Goal: Information Seeking & Learning: Learn about a topic

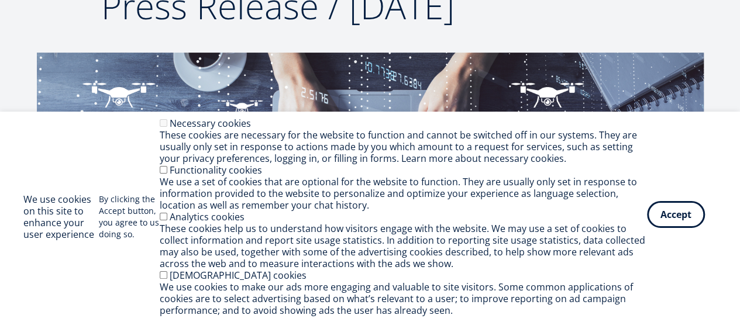
scroll to position [140, 0]
click at [667, 222] on button "Accept" at bounding box center [676, 214] width 58 height 27
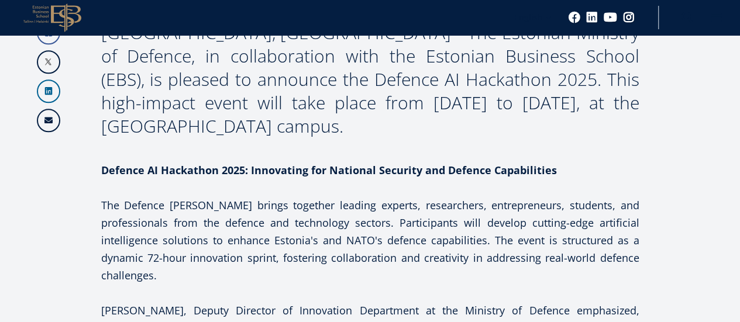
scroll to position [480, 0]
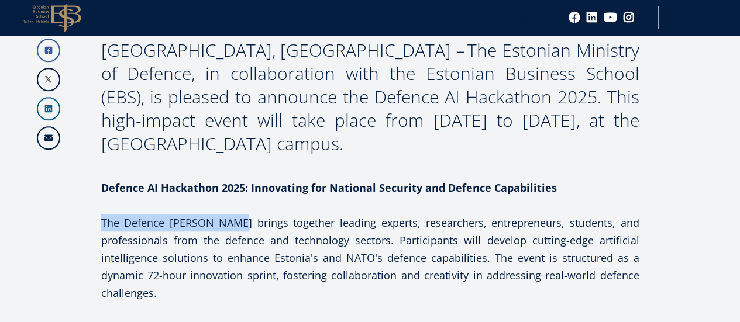
drag, startPoint x: 102, startPoint y: 223, endPoint x: 240, endPoint y: 228, distance: 138.1
click at [240, 228] on p "The Defence [PERSON_NAME] brings together leading experts, researchers, entrepr…" at bounding box center [370, 258] width 538 height 88
copy p "The Defence AI Hackathon"
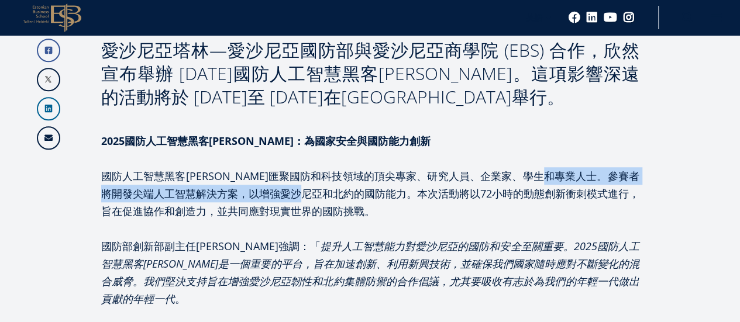
drag, startPoint x: 599, startPoint y: 175, endPoint x: 357, endPoint y: 197, distance: 243.2
click at [357, 197] on font "國防人工智慧黑客馬拉松匯聚國防和科技領域的頂尖專家、研究人員、企業家、學生和專業人士。參賽者將開發尖端人工智慧解決方案，以增強愛沙尼亞和北約的國防能力。本次活…" at bounding box center [370, 193] width 538 height 49
copy font "開發尖端人工智慧解決方案，以增強愛沙尼亞和北約的國防能力"
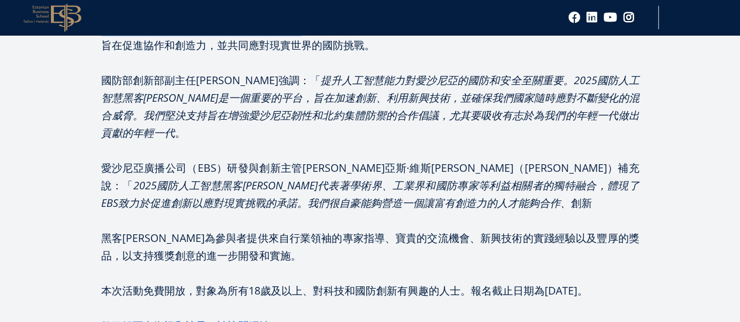
scroll to position [655, 0]
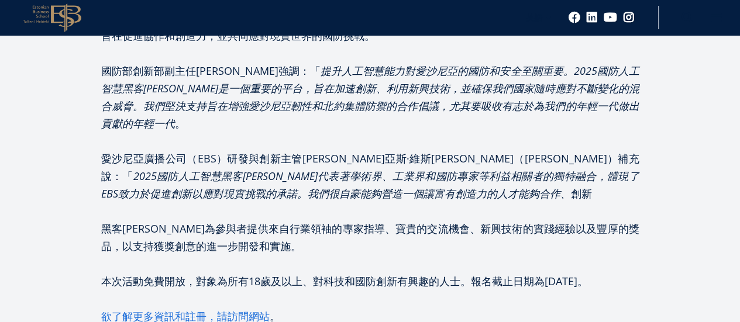
click at [195, 309] on font "欲了解更多資訊和註冊，請訪問網站" at bounding box center [185, 316] width 168 height 14
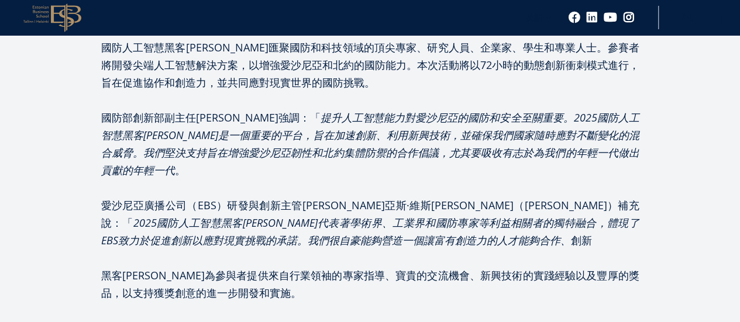
scroll to position [655, 0]
